Goal: Task Accomplishment & Management: Manage account settings

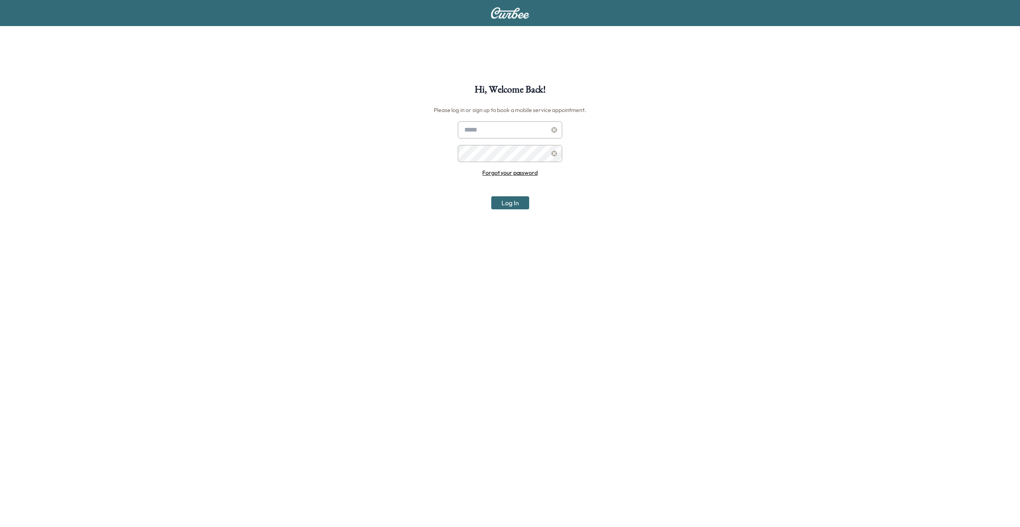
click at [499, 173] on link "Forgot your password" at bounding box center [509, 172] width 55 height 7
click at [478, 115] on input "text" at bounding box center [510, 112] width 125 height 17
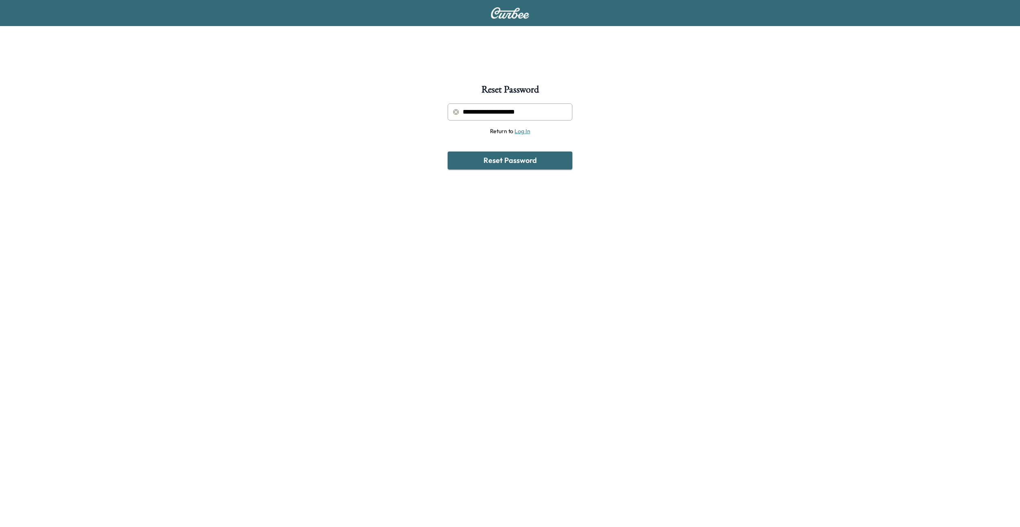
type input "**********"
click at [448, 152] on button "Reset Password" at bounding box center [510, 161] width 125 height 18
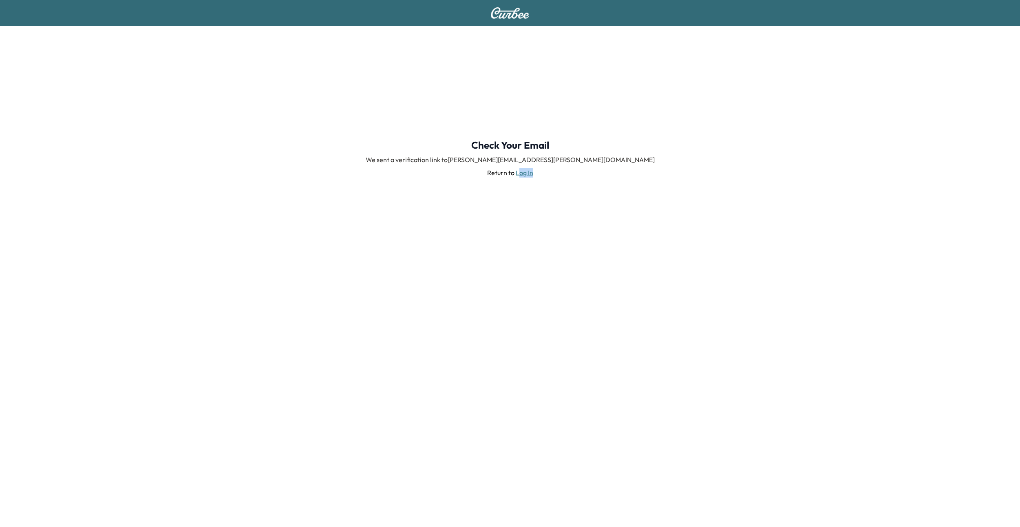
click at [518, 177] on div "Check Your Email We sent a verification link to chris.mudd@curbee.com Return to…" at bounding box center [510, 158] width 1020 height 264
click at [525, 173] on link "Log In" at bounding box center [525, 173] width 18 height 8
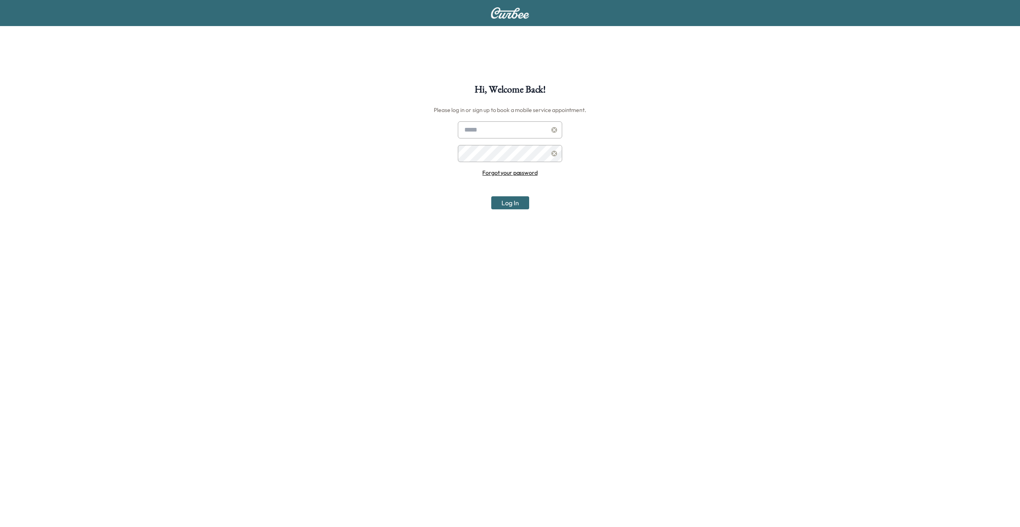
click at [512, 120] on div "Hi, Welcome Back! Please log in or sign up to book a mobile service appointment…" at bounding box center [510, 348] width 1020 height 527
click at [512, 126] on input "text" at bounding box center [510, 129] width 104 height 17
type input "**********"
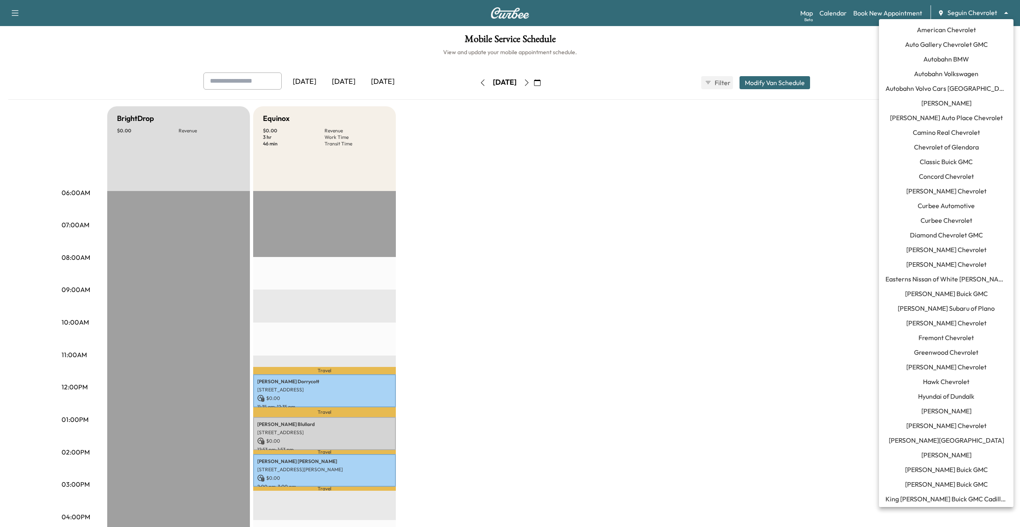
click at [986, 15] on body "Support Log Out Map Beta Calendar Book New Appointment Seguin Chevrolet *******…" at bounding box center [510, 263] width 1020 height 527
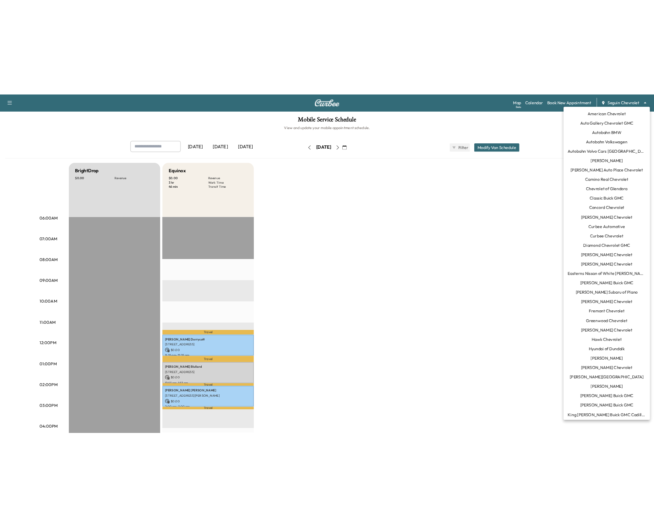
scroll to position [487, 0]
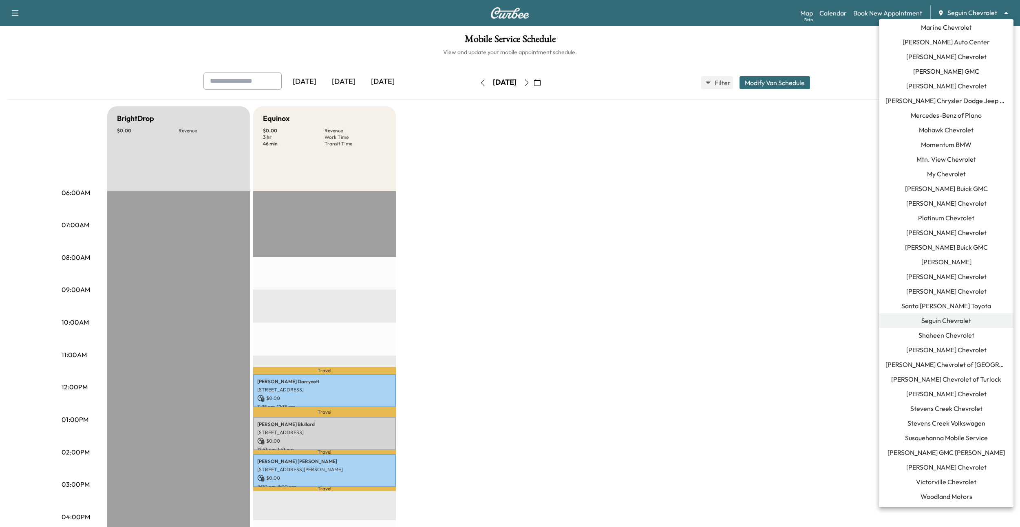
click at [948, 146] on span "Momentum BMW" at bounding box center [946, 145] width 51 height 10
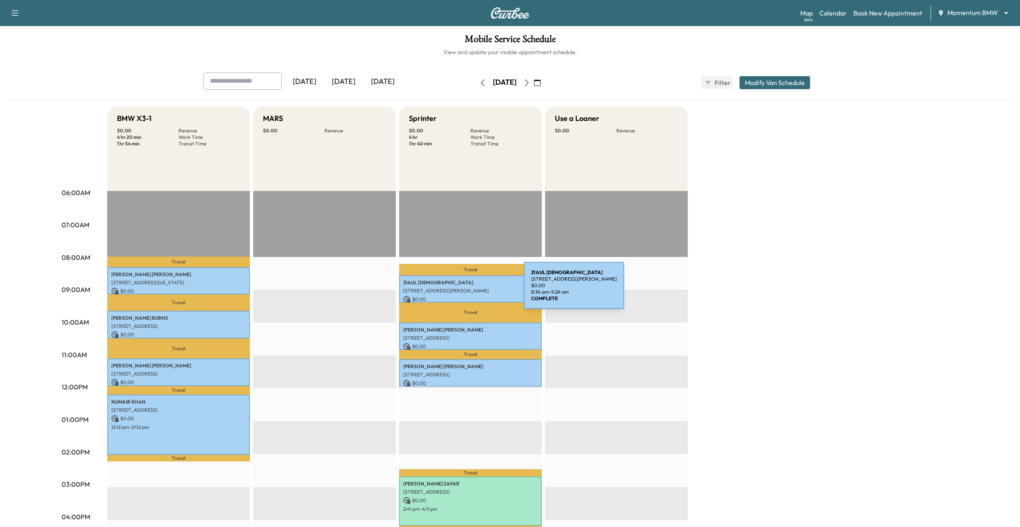
click at [463, 291] on p "2309 Kolbe Grove Ln, Houston, TX 77080, USA" at bounding box center [470, 291] width 135 height 7
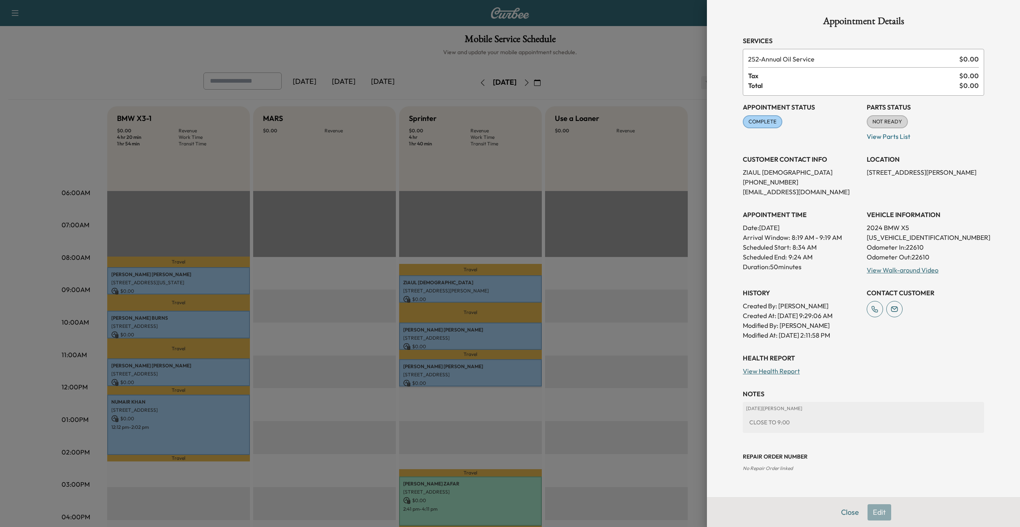
click at [465, 328] on div at bounding box center [510, 263] width 1020 height 527
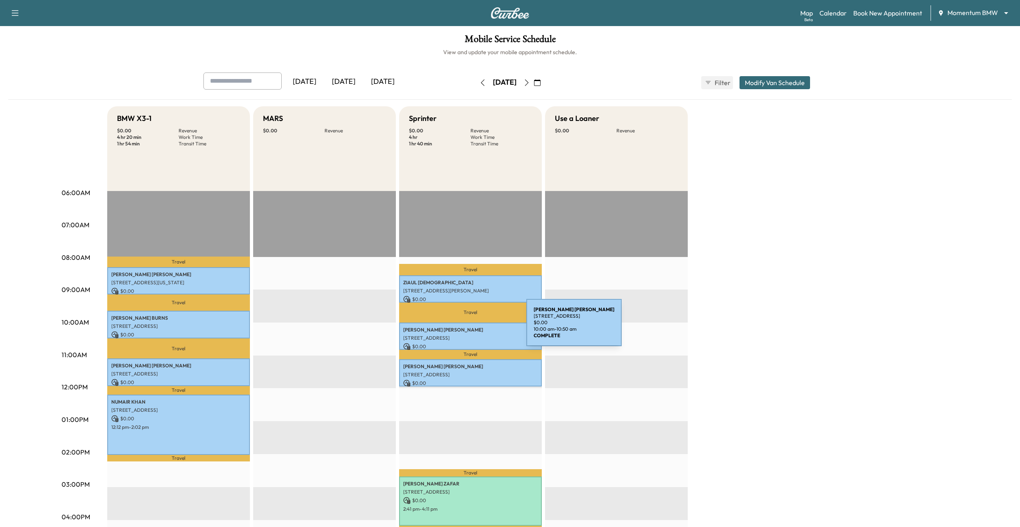
click at [465, 328] on p "ANH TROUNG" at bounding box center [470, 330] width 135 height 7
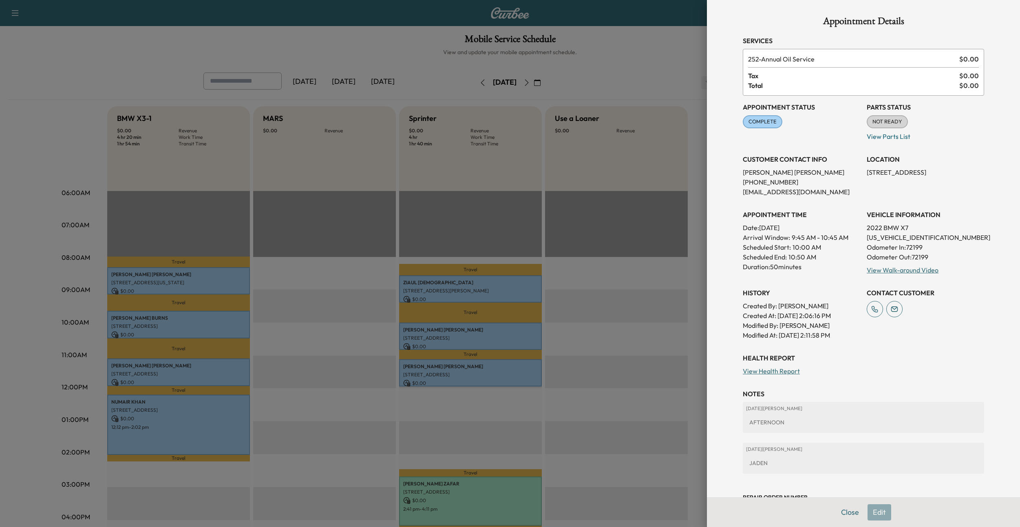
click at [466, 370] on div at bounding box center [510, 263] width 1020 height 527
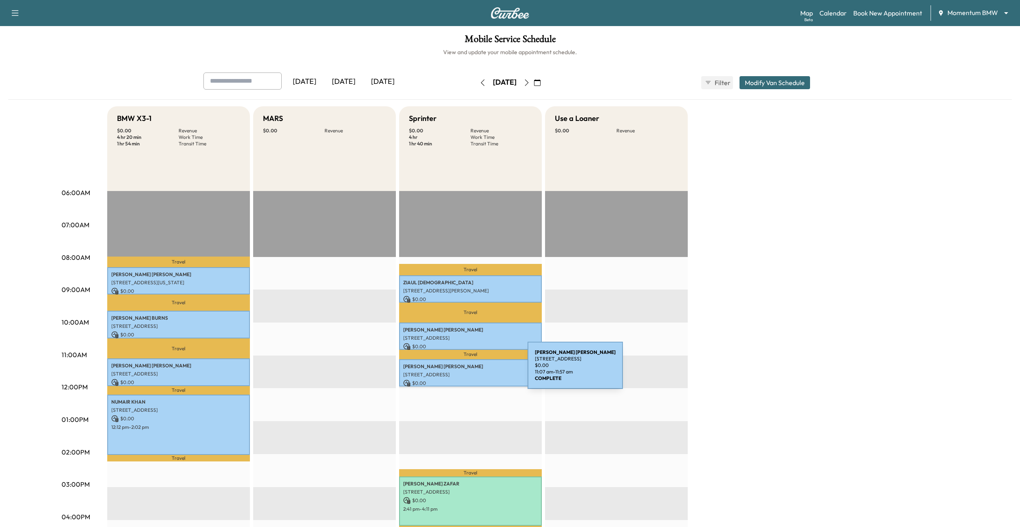
click at [466, 370] on div "CHERYL GILLENTINE 1215 Maple Bough Ct, Sugar Land, TX 77479, USA $ 0.00 11:07 a…" at bounding box center [470, 372] width 143 height 27
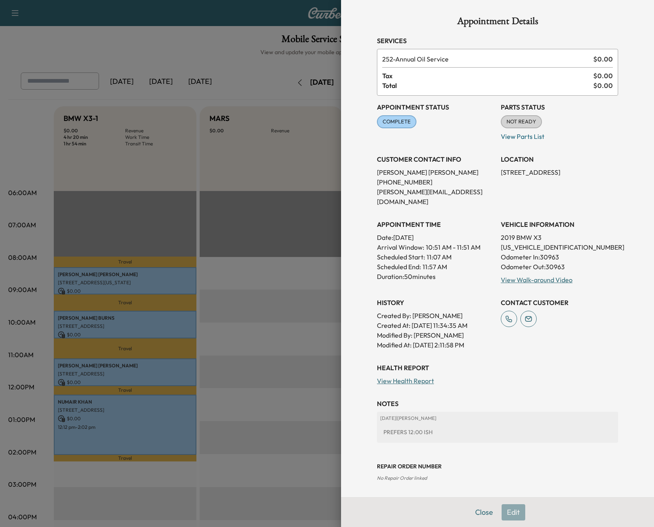
click at [288, 273] on div at bounding box center [327, 263] width 654 height 527
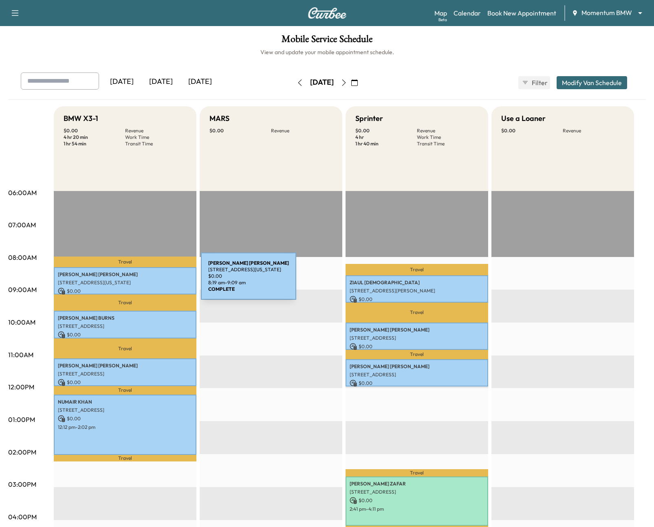
click at [140, 281] on p "3811 Golden Shores Dr, Missouri City, TX 77459, USA" at bounding box center [125, 283] width 135 height 7
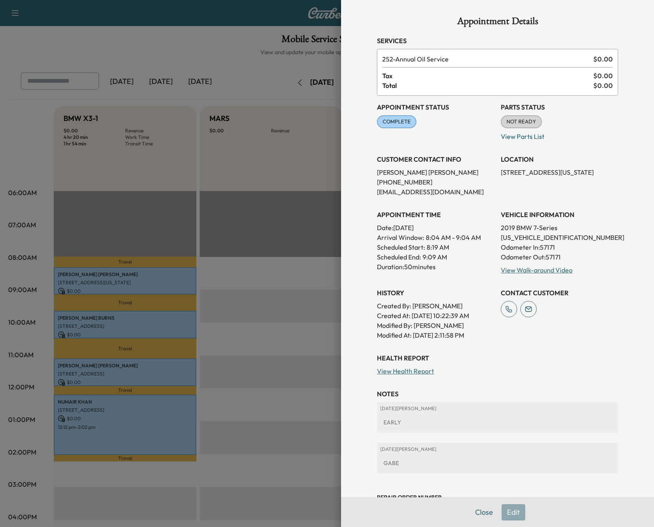
click at [258, 233] on div at bounding box center [327, 263] width 654 height 527
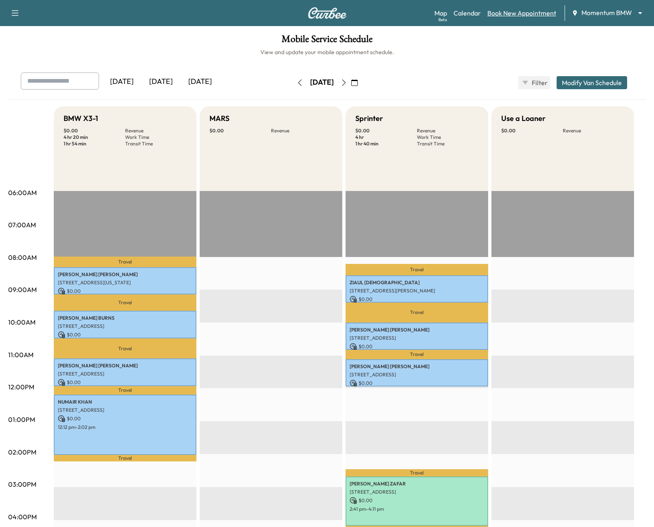
click at [528, 17] on link "Book New Appointment" at bounding box center [521, 13] width 69 height 10
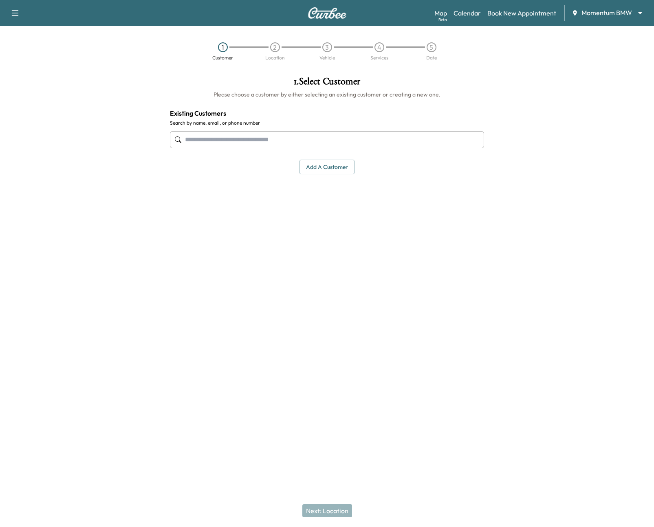
click at [415, 136] on input "text" at bounding box center [327, 139] width 314 height 17
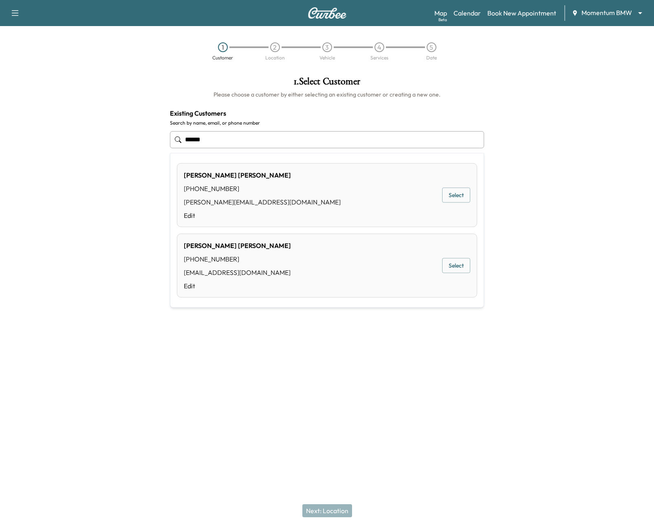
click at [458, 194] on button "Select" at bounding box center [456, 195] width 28 height 15
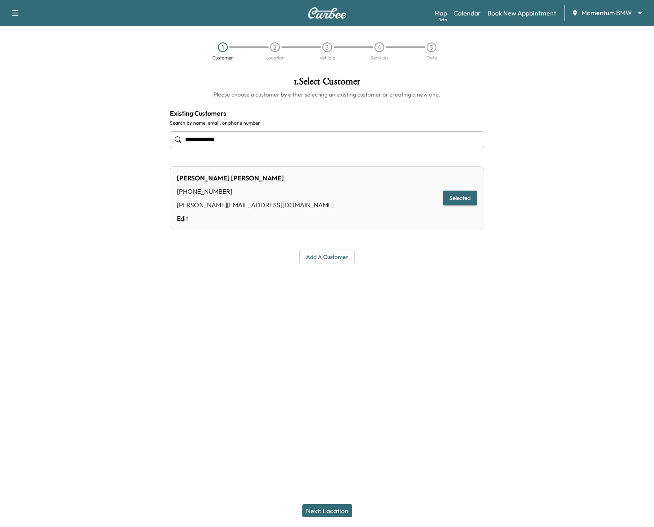
type input "**********"
click at [329, 509] on button "Next: Location" at bounding box center [327, 511] width 50 height 13
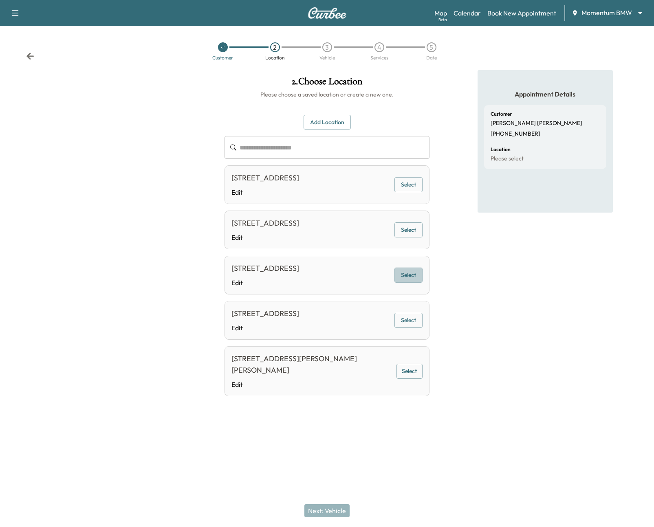
click at [406, 277] on button "Select" at bounding box center [409, 275] width 28 height 15
click at [339, 506] on button "Next: Vehicle" at bounding box center [326, 511] width 45 height 13
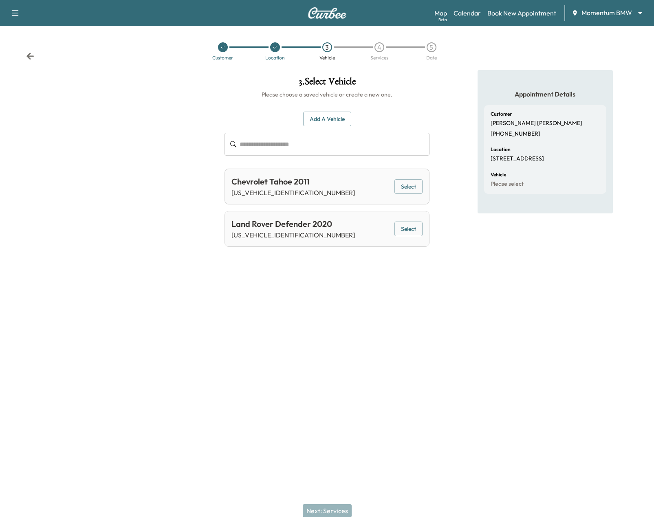
click at [411, 190] on button "Select" at bounding box center [409, 186] width 28 height 15
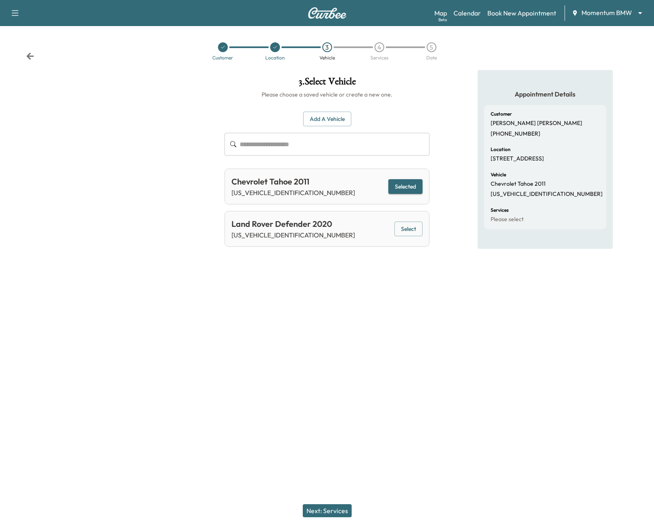
click at [323, 509] on button "Next: Services" at bounding box center [327, 511] width 49 height 13
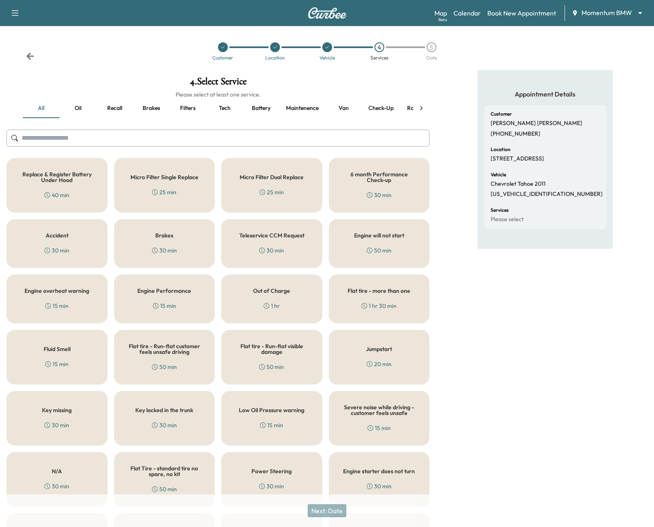
click at [401, 241] on div "Engine will not start 50 min" at bounding box center [379, 243] width 101 height 49
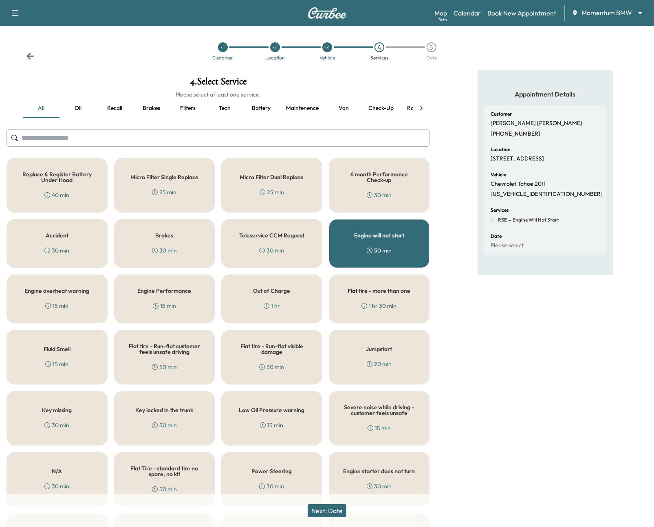
click at [331, 510] on button "Next: Date" at bounding box center [327, 511] width 39 height 13
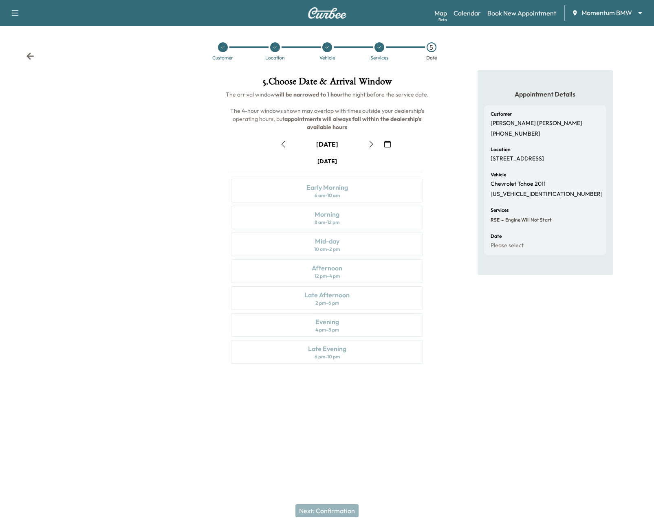
click at [372, 144] on icon "button" at bounding box center [371, 144] width 7 height 7
click at [378, 193] on div "Early Morning 6 am - 10 am" at bounding box center [327, 191] width 192 height 24
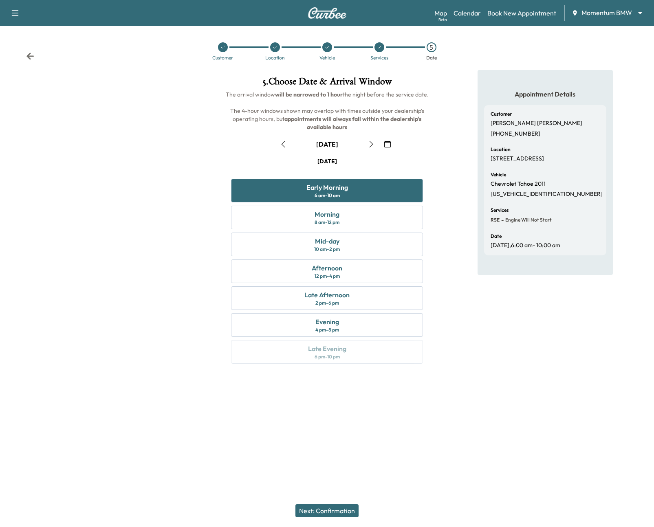
click at [351, 511] on button "Next: Confirmation" at bounding box center [326, 511] width 63 height 13
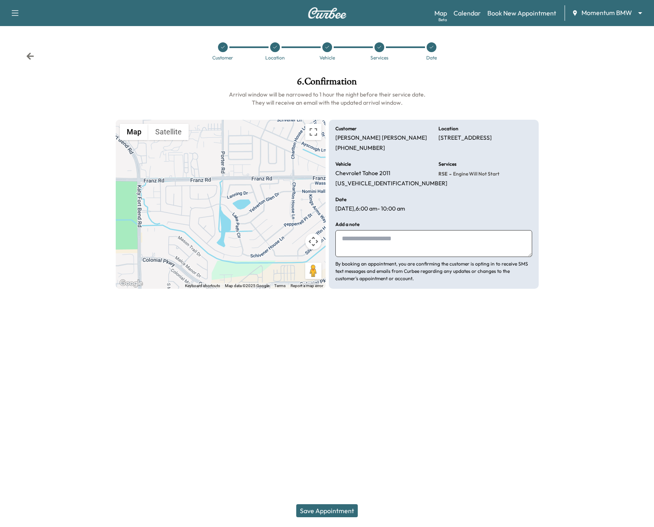
click at [350, 511] on button "Save Appointment" at bounding box center [327, 511] width 62 height 13
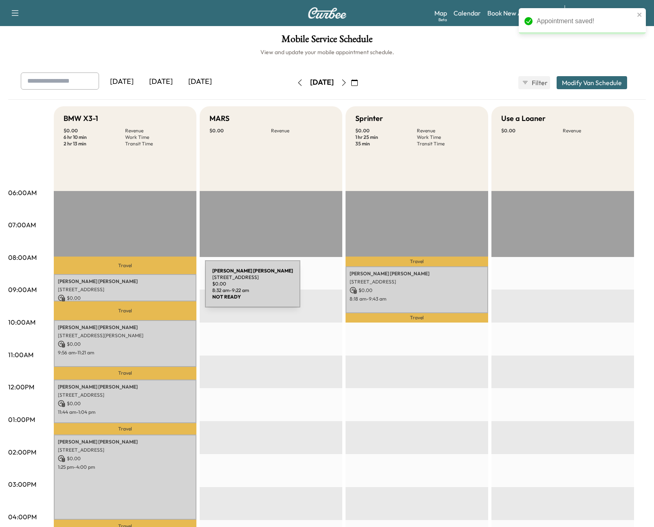
click at [144, 289] on p "24457 Lake Path Cir, Katy, TX 77493, USA" at bounding box center [125, 290] width 135 height 7
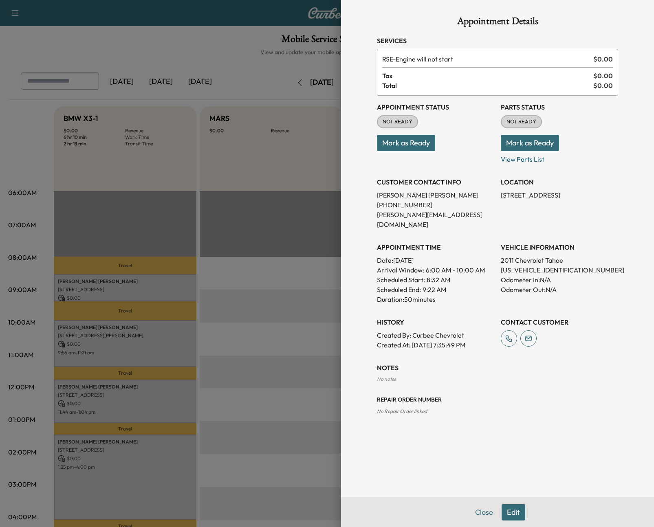
click at [513, 498] on div "Appointment Details Services RSE - Engine will not start $ 0.00 Tax $ 0.00 Tota…" at bounding box center [497, 249] width 261 height 498
click at [520, 514] on button "Edit" at bounding box center [514, 513] width 24 height 16
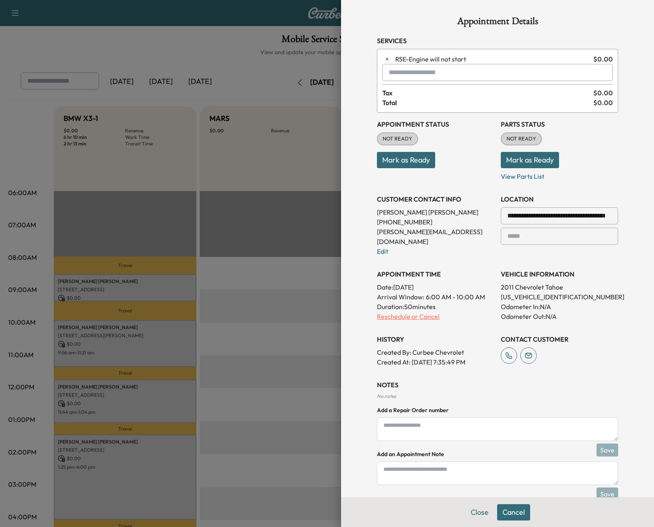
click at [406, 312] on p "Reschedule or Cancel" at bounding box center [435, 317] width 117 height 10
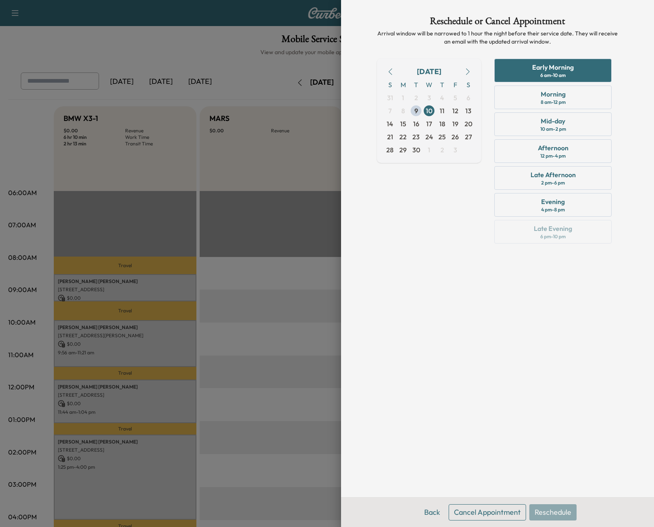
click at [481, 510] on button "Cancel Appointment" at bounding box center [487, 513] width 77 height 16
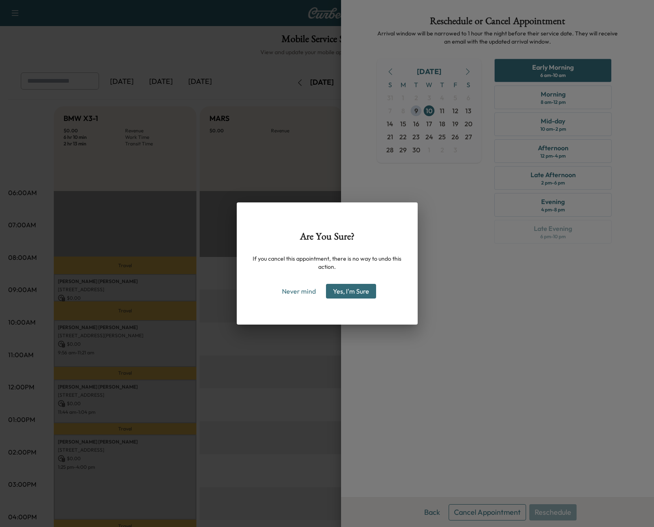
click at [363, 292] on button "Yes, I'm Sure" at bounding box center [351, 291] width 50 height 15
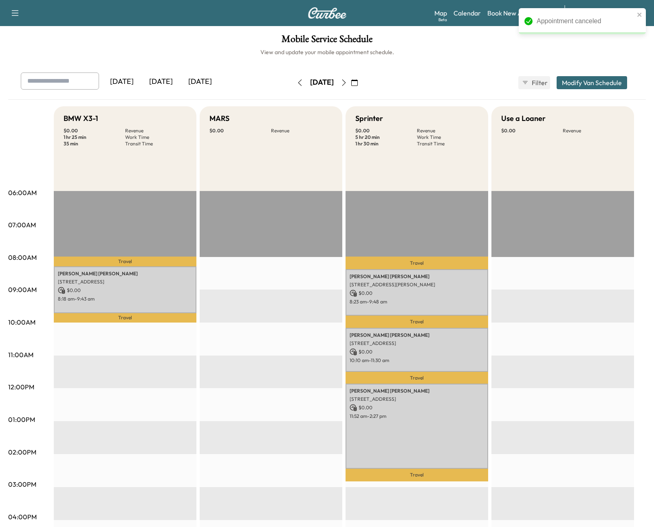
click at [297, 81] on icon "button" at bounding box center [300, 82] width 7 height 7
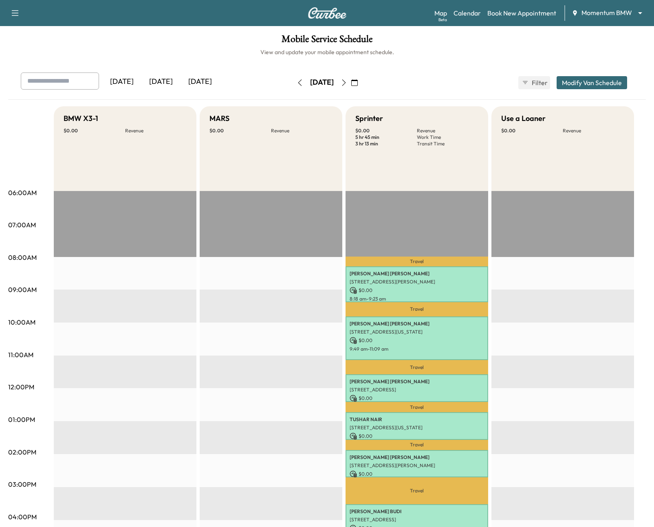
click at [586, 82] on button "Modify Van Schedule" at bounding box center [592, 82] width 71 height 13
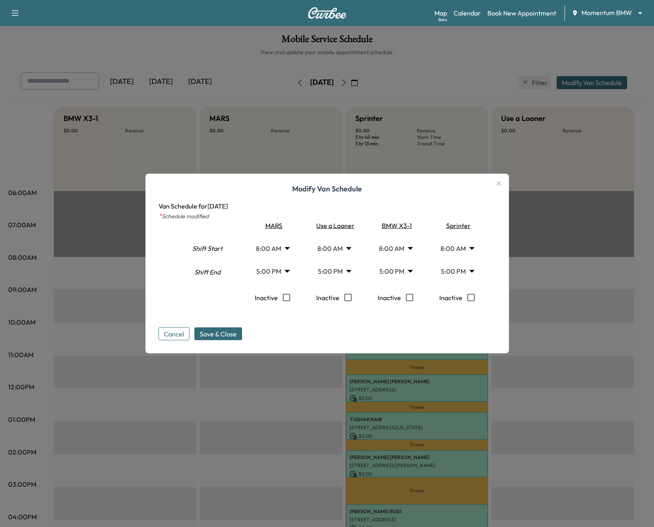
click at [498, 183] on icon "button" at bounding box center [498, 183] width 4 height 4
